Goal: Find specific page/section: Find specific page/section

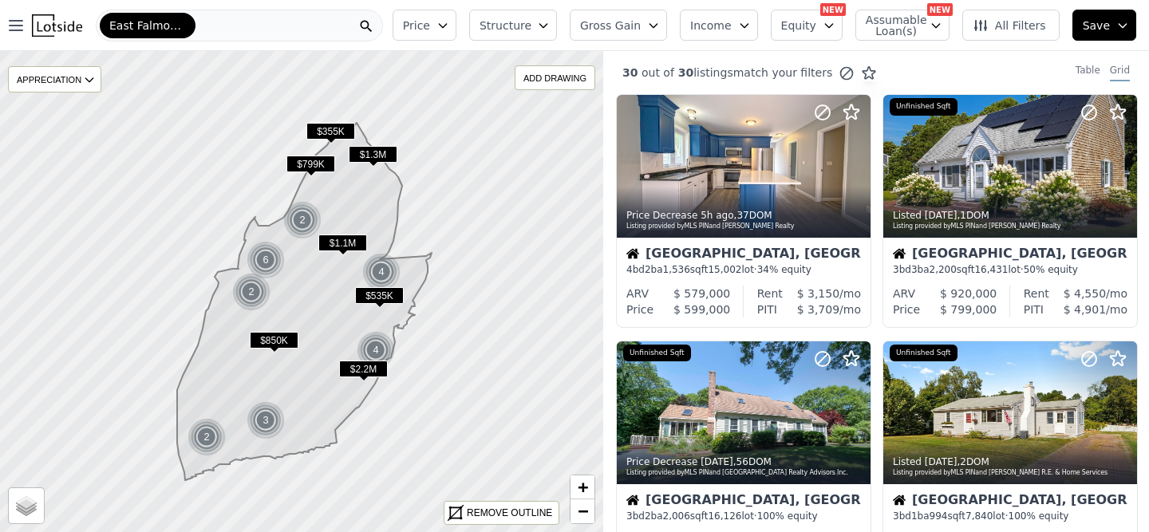
click at [215, 30] on div "East Falmouth" at bounding box center [239, 26] width 287 height 32
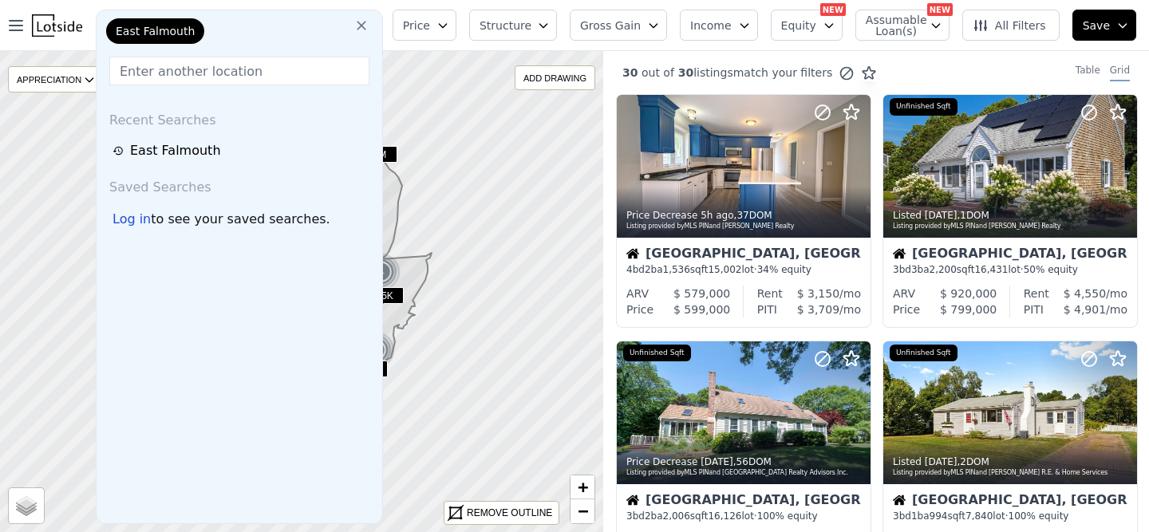
click at [215, 30] on div "East Falmouth" at bounding box center [183, 34] width 160 height 32
click at [366, 25] on icon at bounding box center [362, 26] width 10 height 10
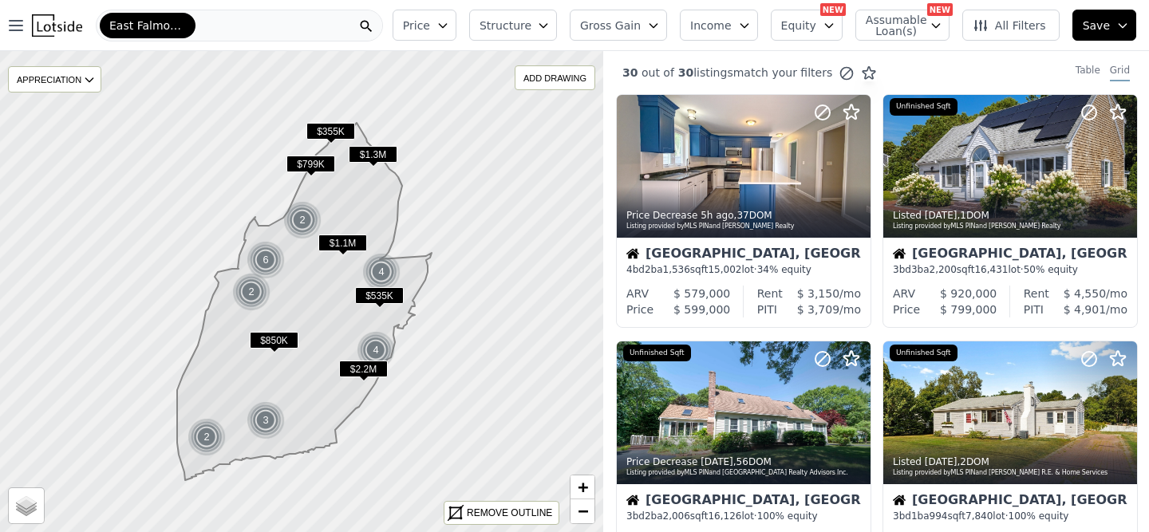
click at [273, 22] on div "East Falmouth" at bounding box center [239, 26] width 287 height 32
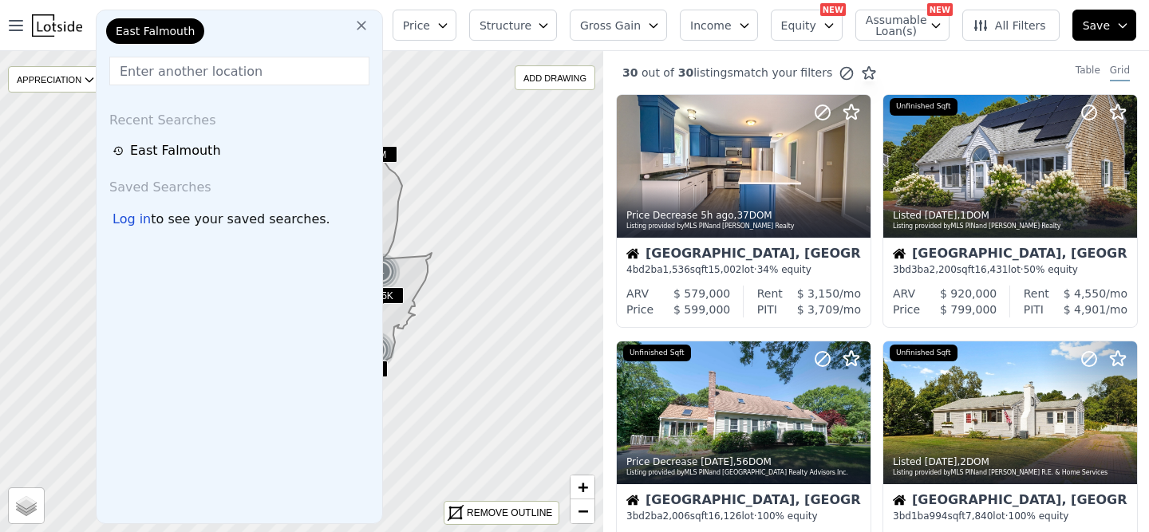
click at [272, 22] on div "East Falmouth" at bounding box center [239, 34] width 273 height 32
click at [364, 26] on button at bounding box center [361, 25] width 29 height 32
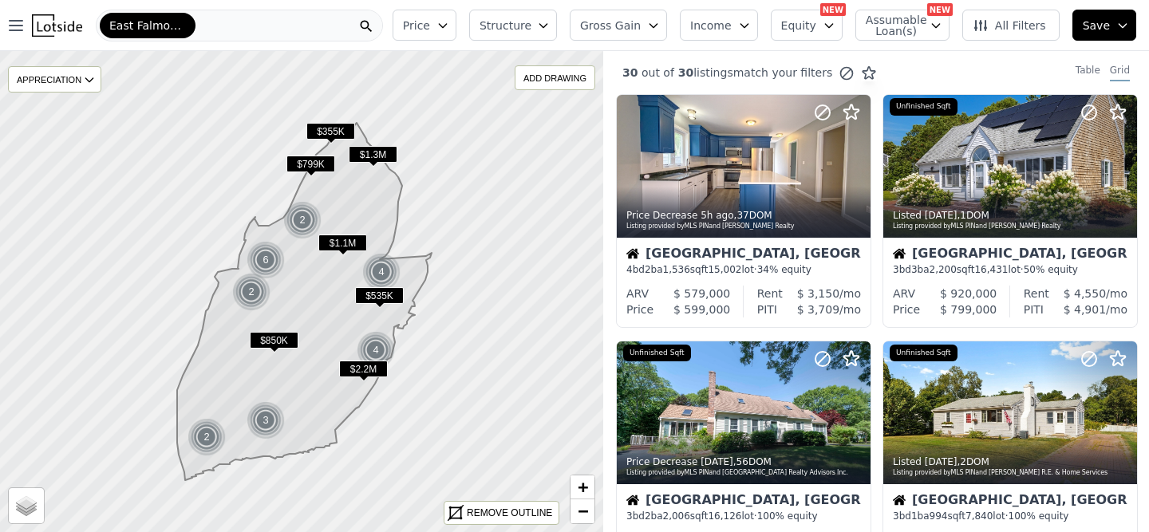
click at [343, 25] on div "East Falmouth" at bounding box center [239, 26] width 287 height 32
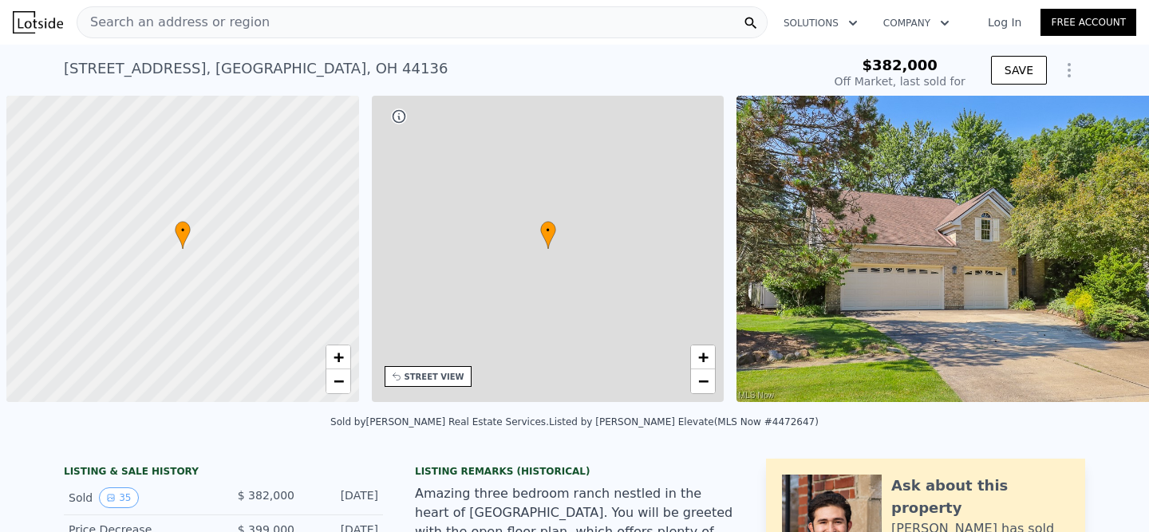
scroll to position [0, 6]
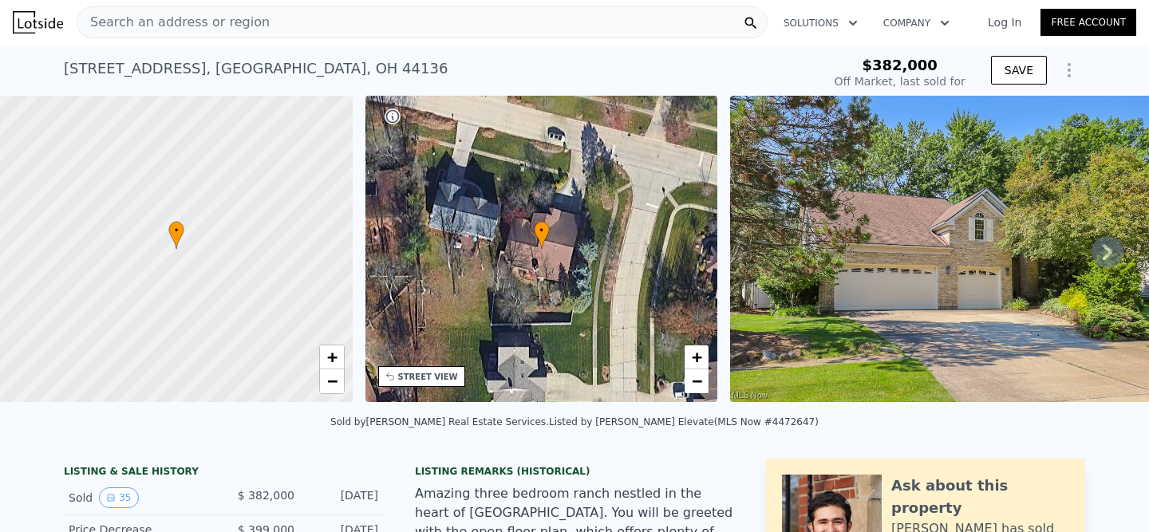
click at [1102, 243] on icon at bounding box center [1108, 252] width 32 height 32
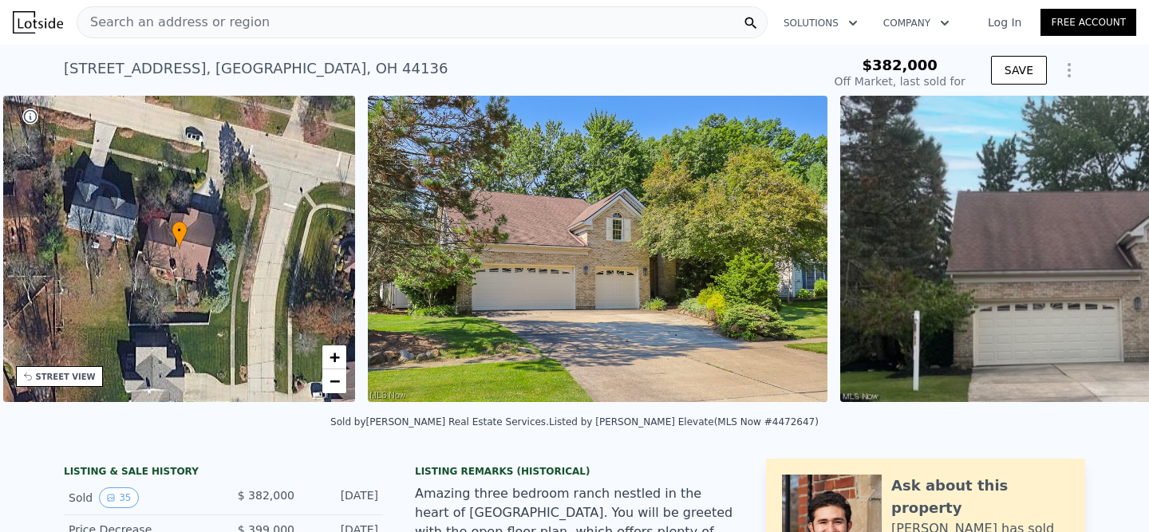
scroll to position [0, 371]
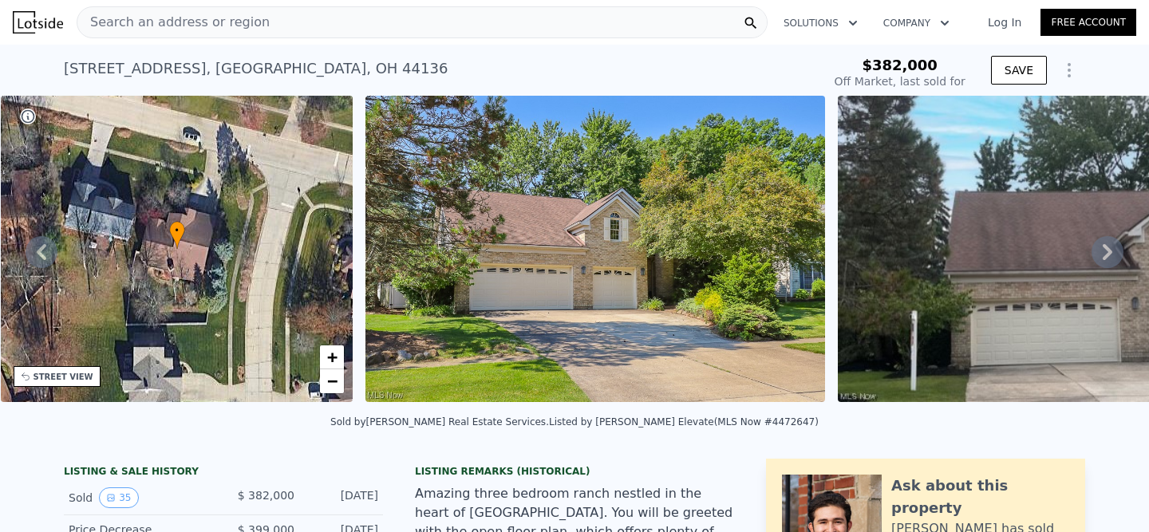
click at [1105, 247] on icon at bounding box center [1108, 252] width 10 height 16
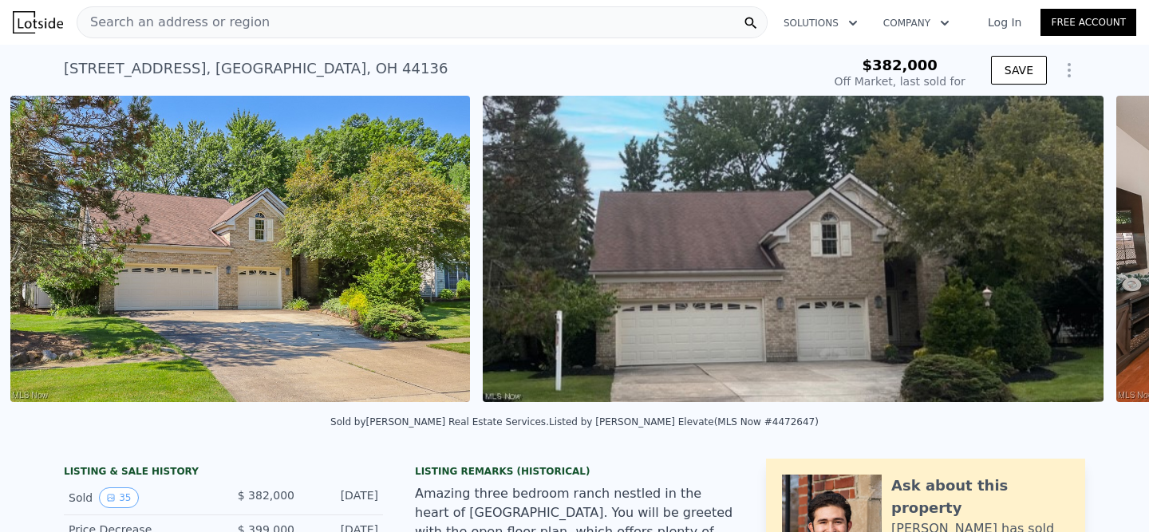
scroll to position [0, 730]
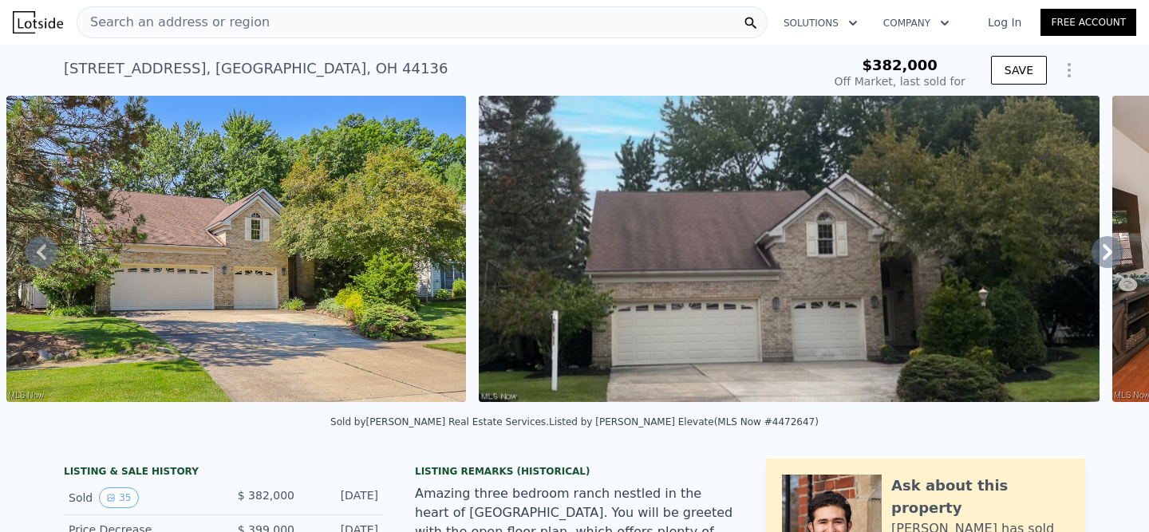
click at [1104, 243] on icon at bounding box center [1108, 252] width 32 height 32
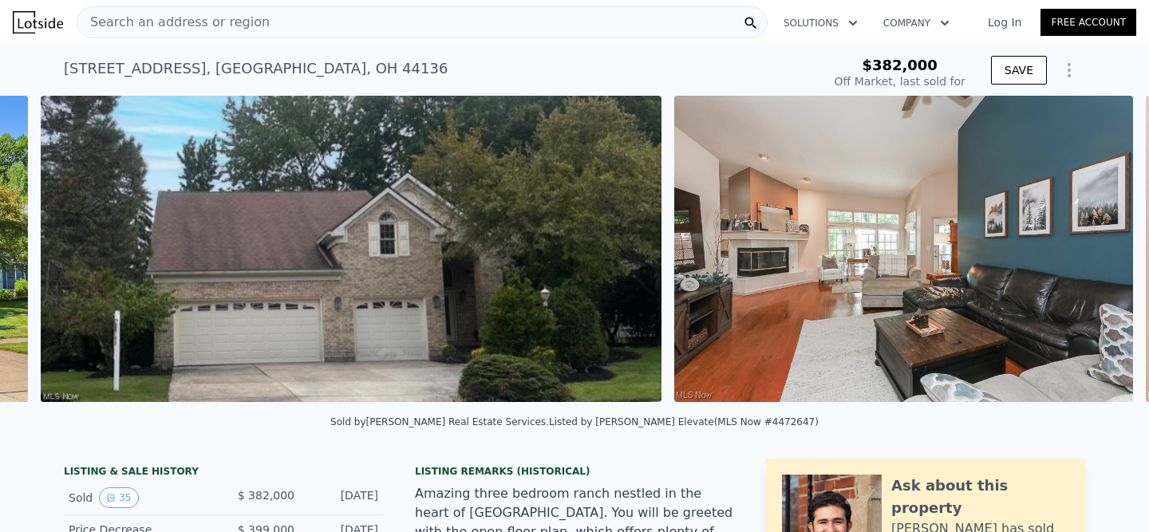
scroll to position [0, 1203]
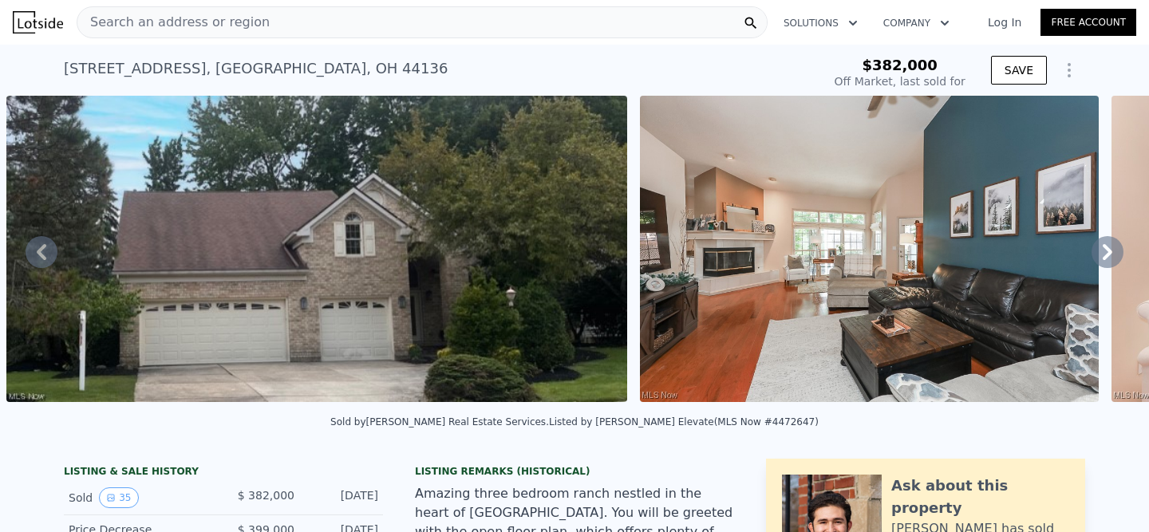
click at [1093, 243] on img at bounding box center [870, 249] width 460 height 306
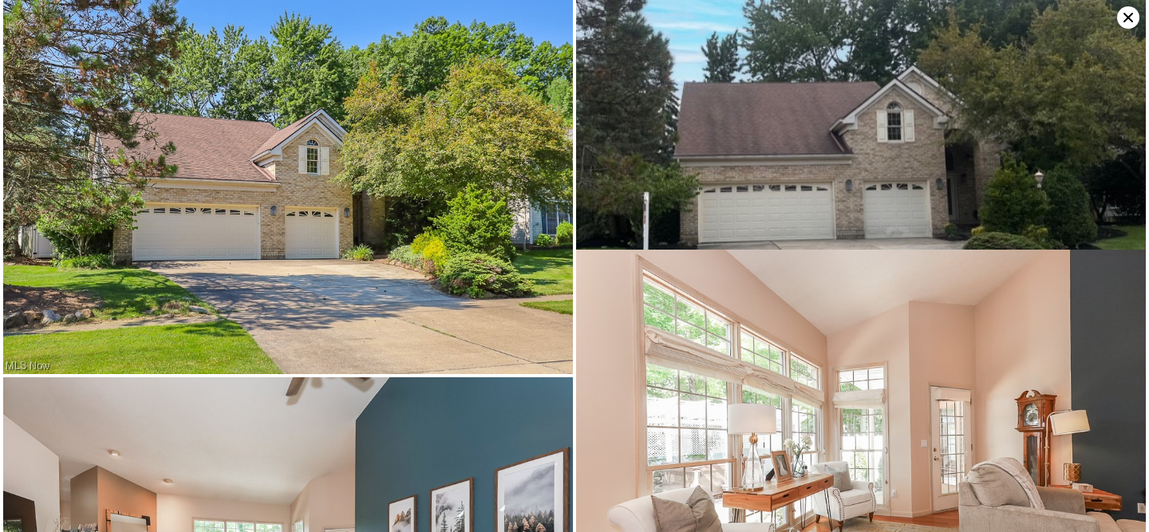
scroll to position [0, 0]
